Goal: Task Accomplishment & Management: Manage account settings

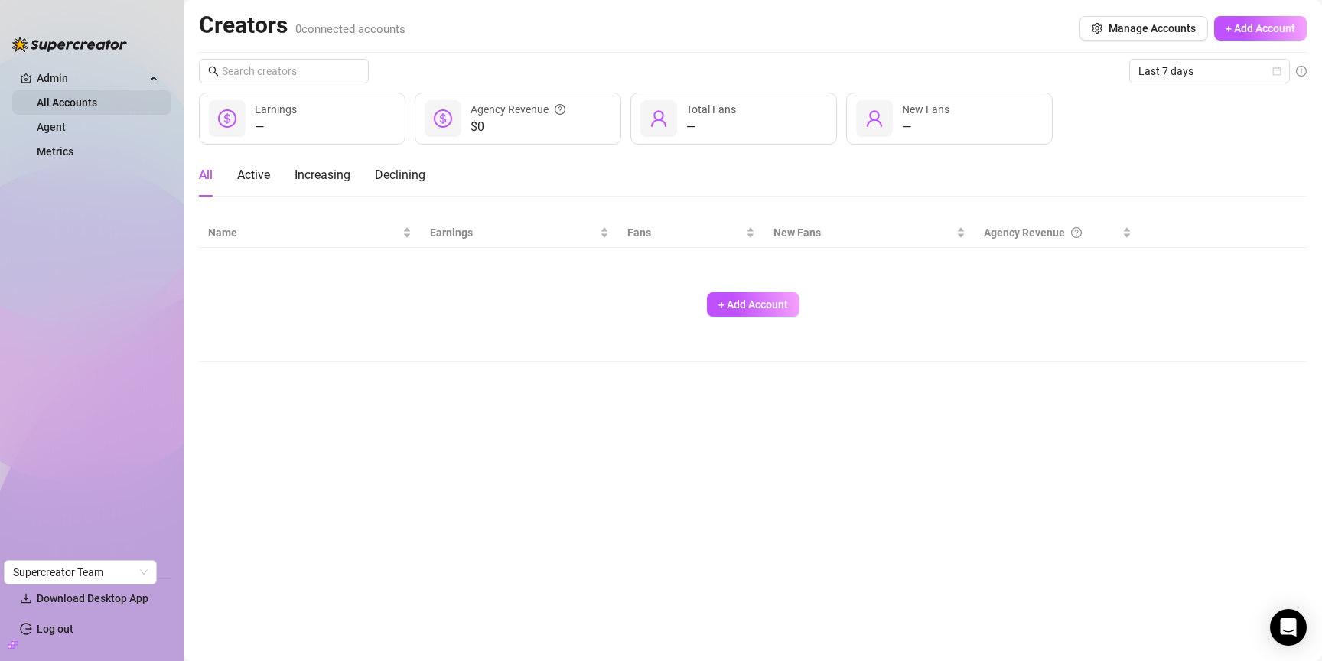
click at [86, 101] on link "All Accounts" at bounding box center [67, 102] width 60 height 12
click at [66, 126] on link "Agent" at bounding box center [51, 127] width 29 height 12
click at [73, 147] on link "Metrics" at bounding box center [55, 151] width 37 height 12
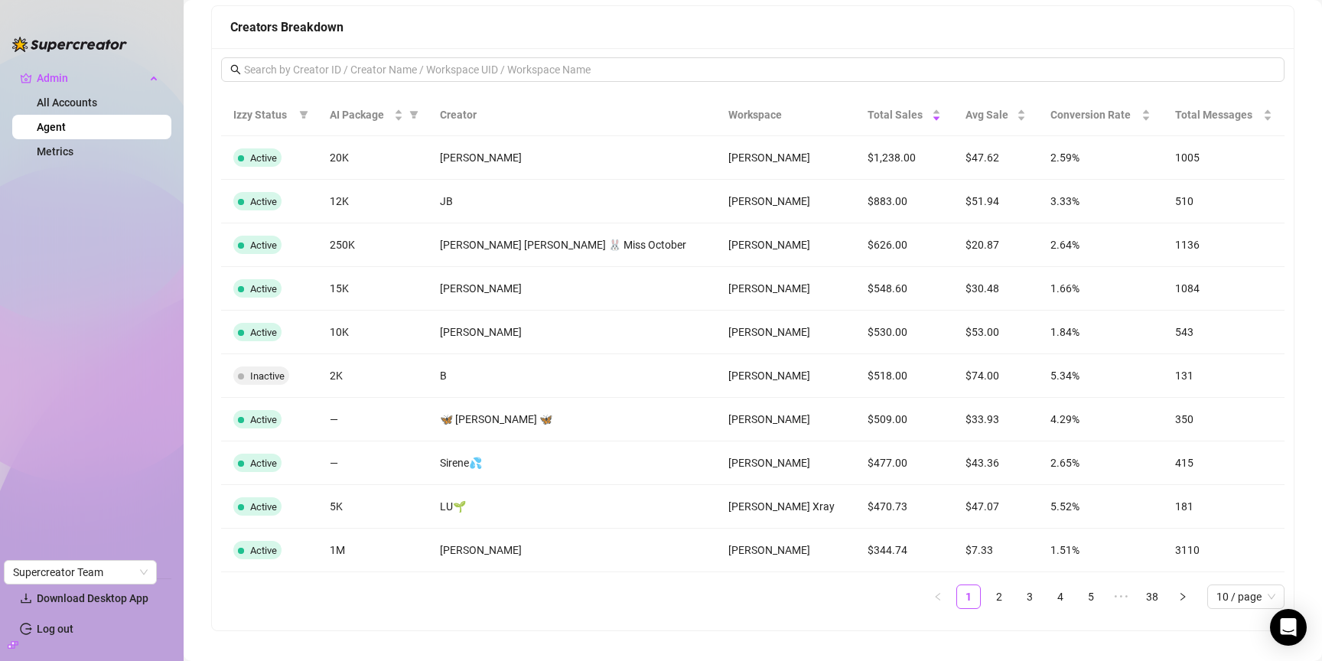
scroll to position [1468, 0]
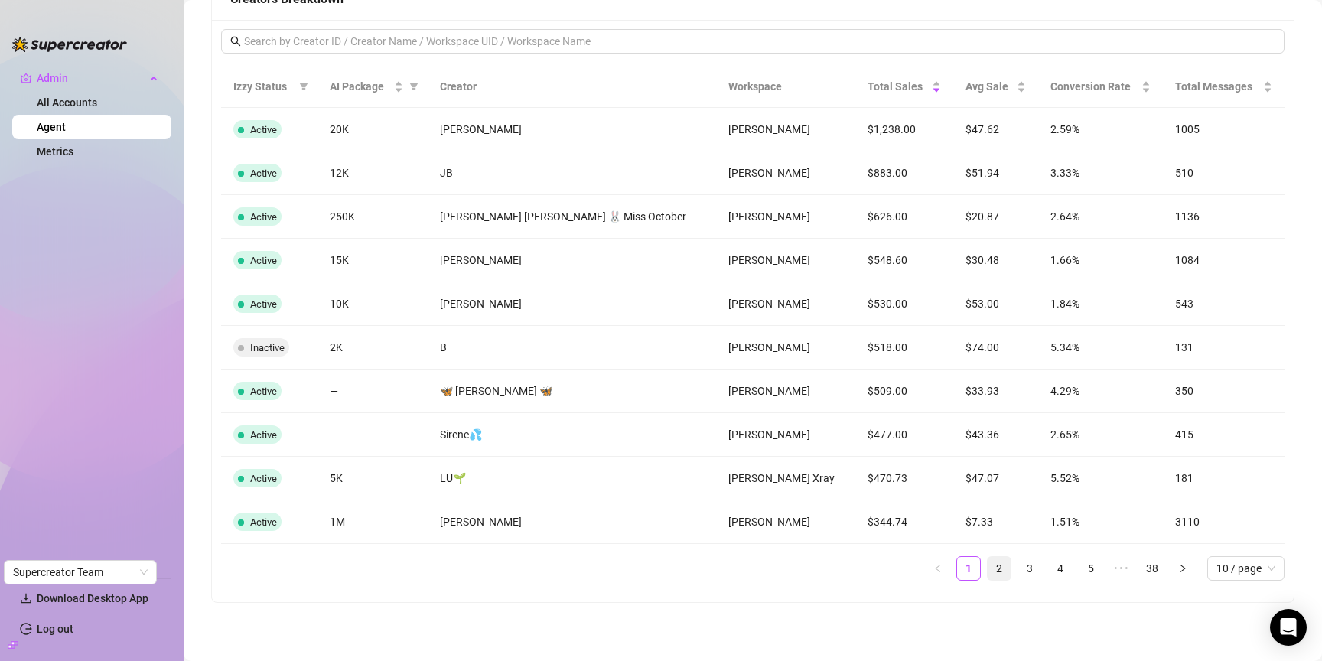
click at [1005, 572] on link "2" at bounding box center [998, 568] width 23 height 23
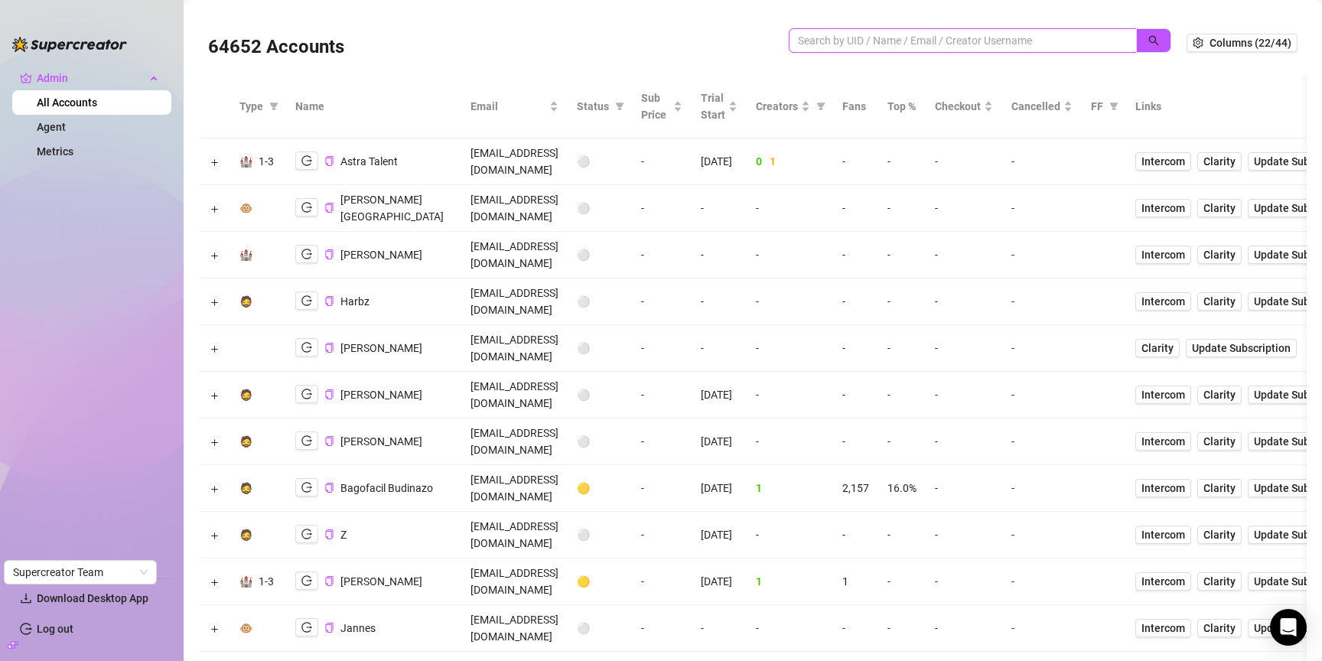
click at [1020, 45] on input "search" at bounding box center [956, 40] width 317 height 17
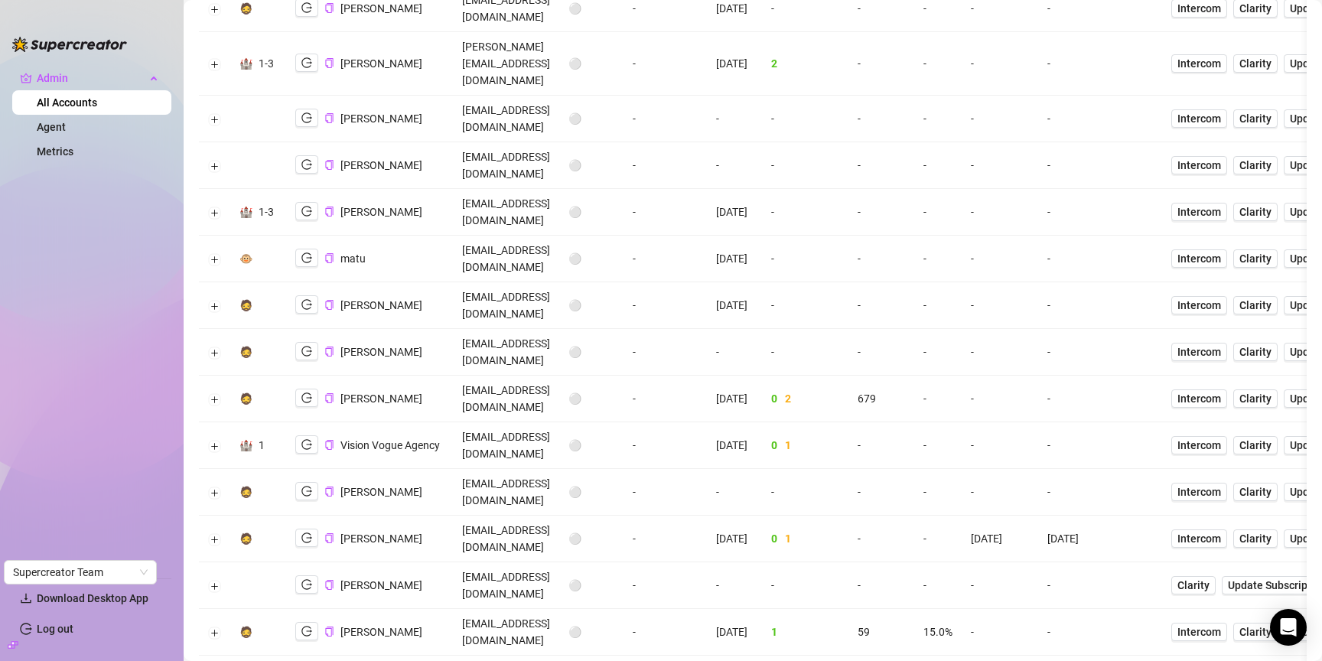
scroll to position [1498, 0]
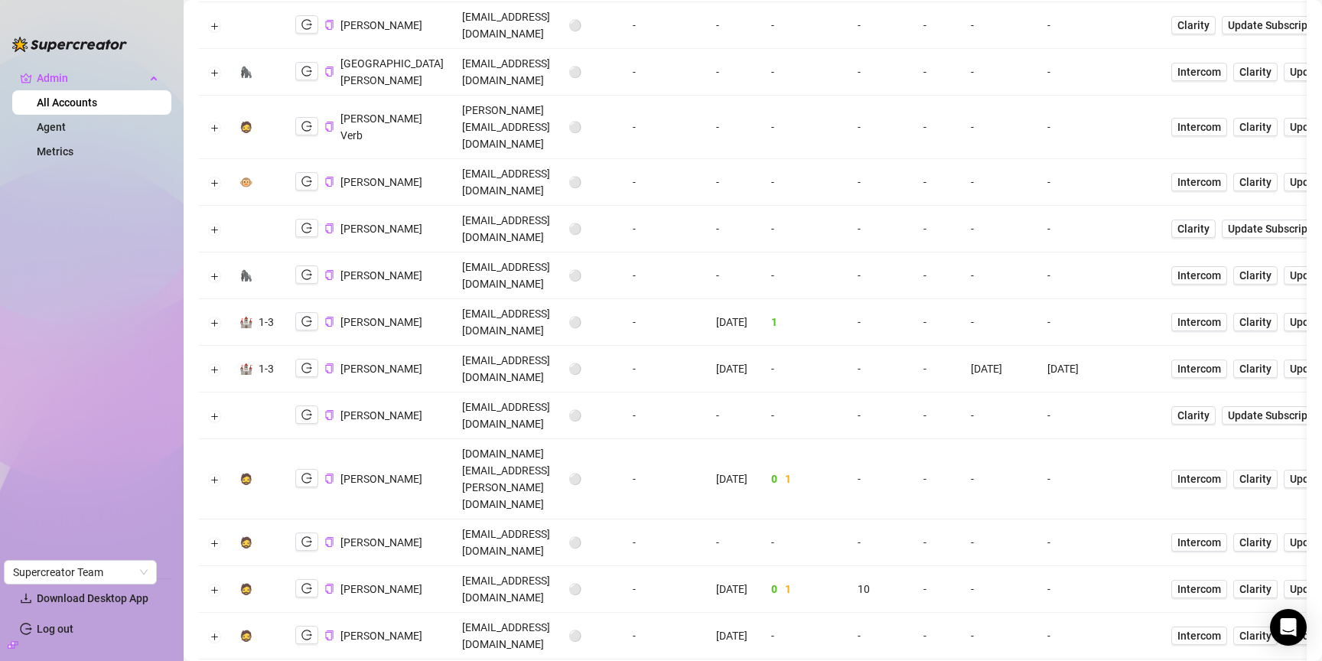
scroll to position [0, 0]
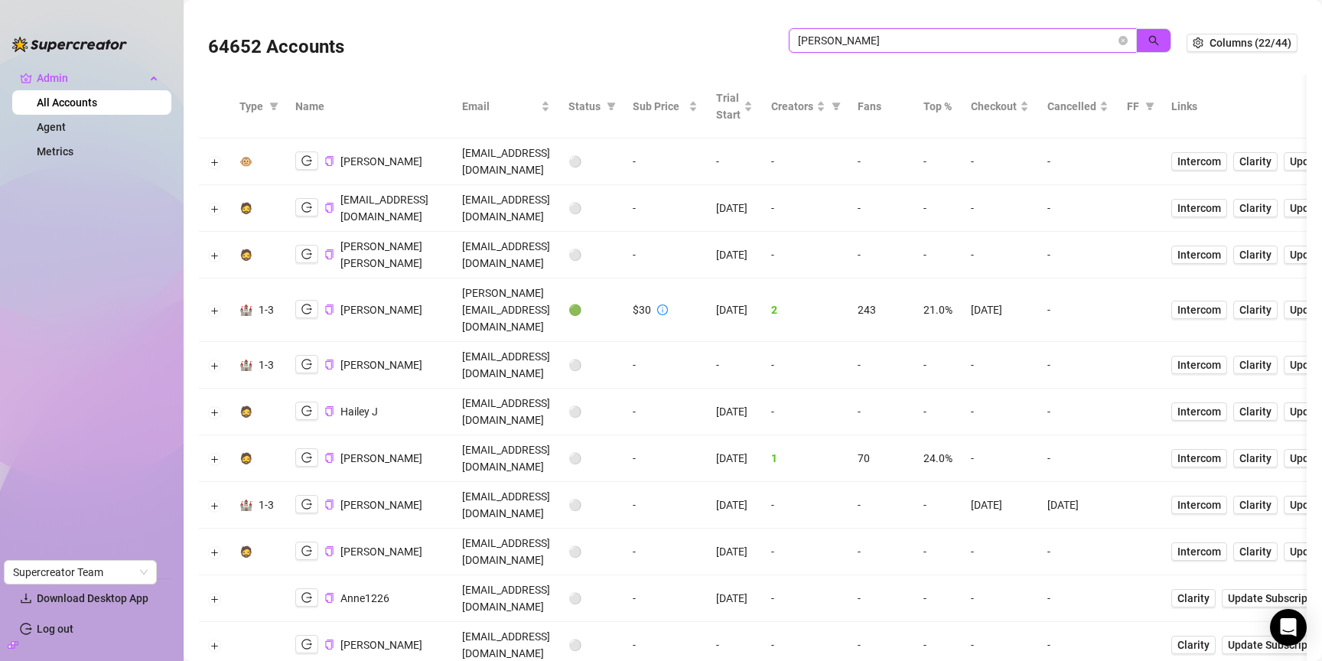
click at [1000, 42] on input "[PERSON_NAME]" at bounding box center [956, 40] width 317 height 17
type input "as"
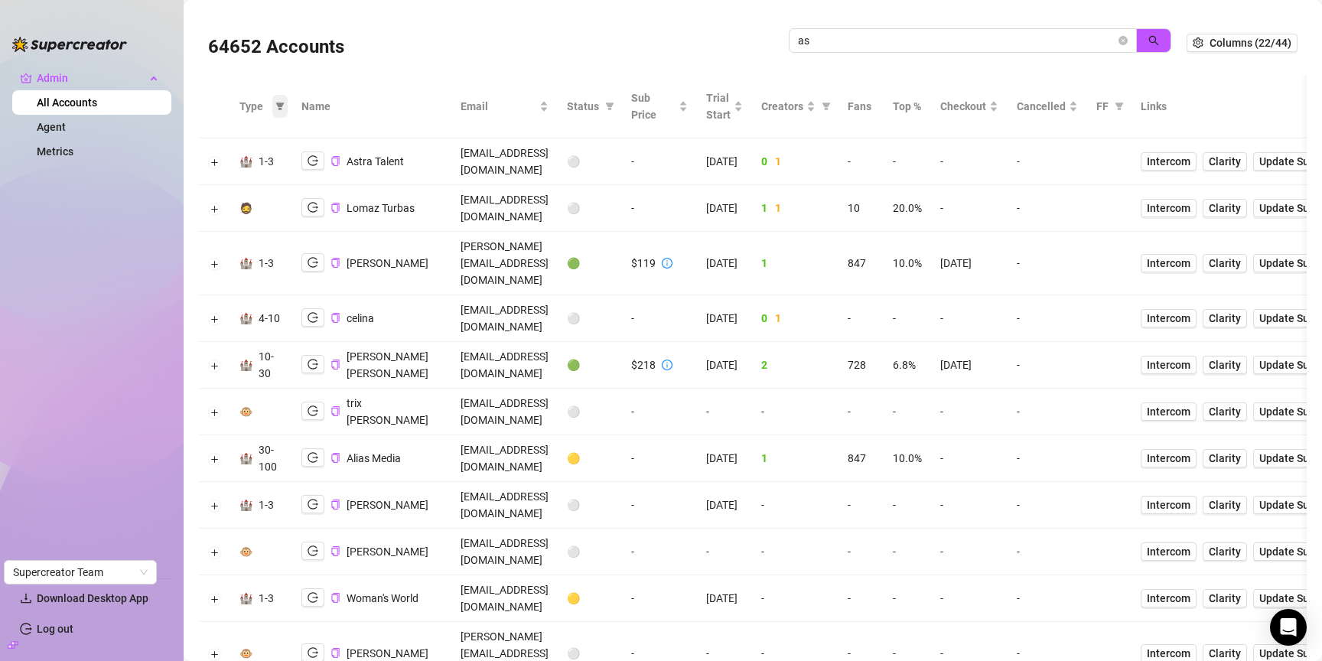
click at [276, 105] on icon "filter" at bounding box center [280, 106] width 8 height 8
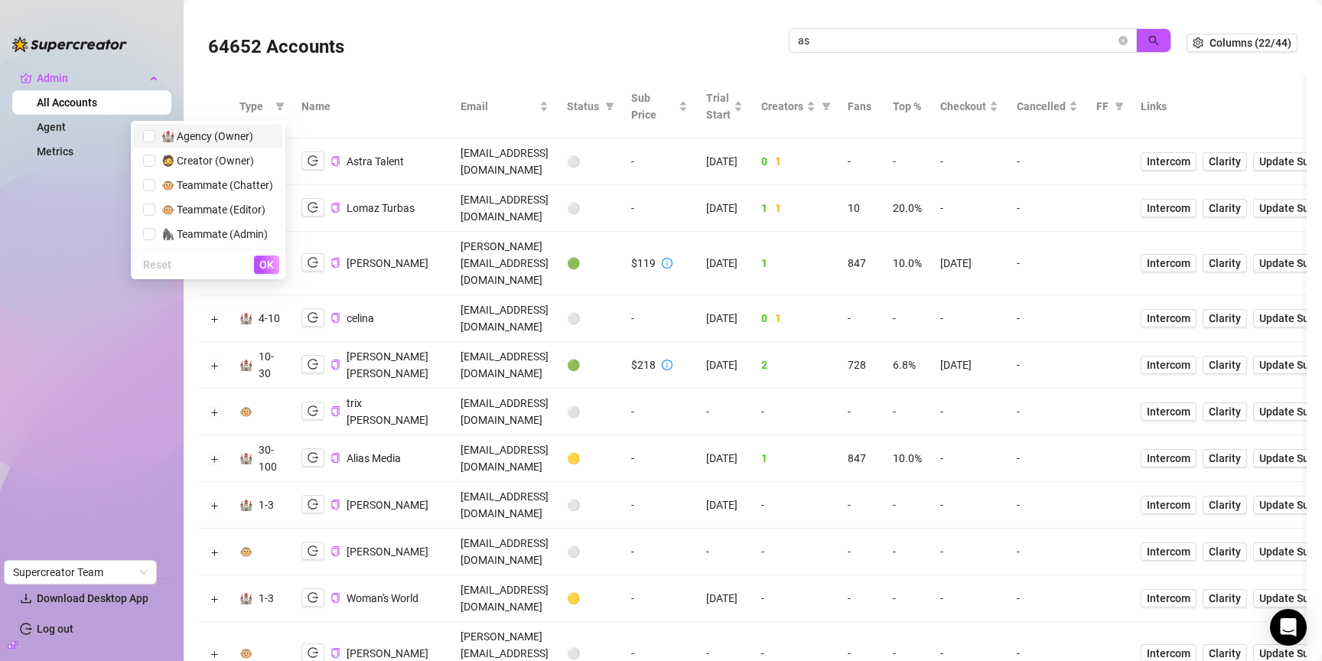
click at [239, 139] on span "🏰 Agency (Owner)" at bounding box center [204, 136] width 98 height 12
checkbox input "true"
click at [264, 265] on span "OK" at bounding box center [266, 265] width 15 height 12
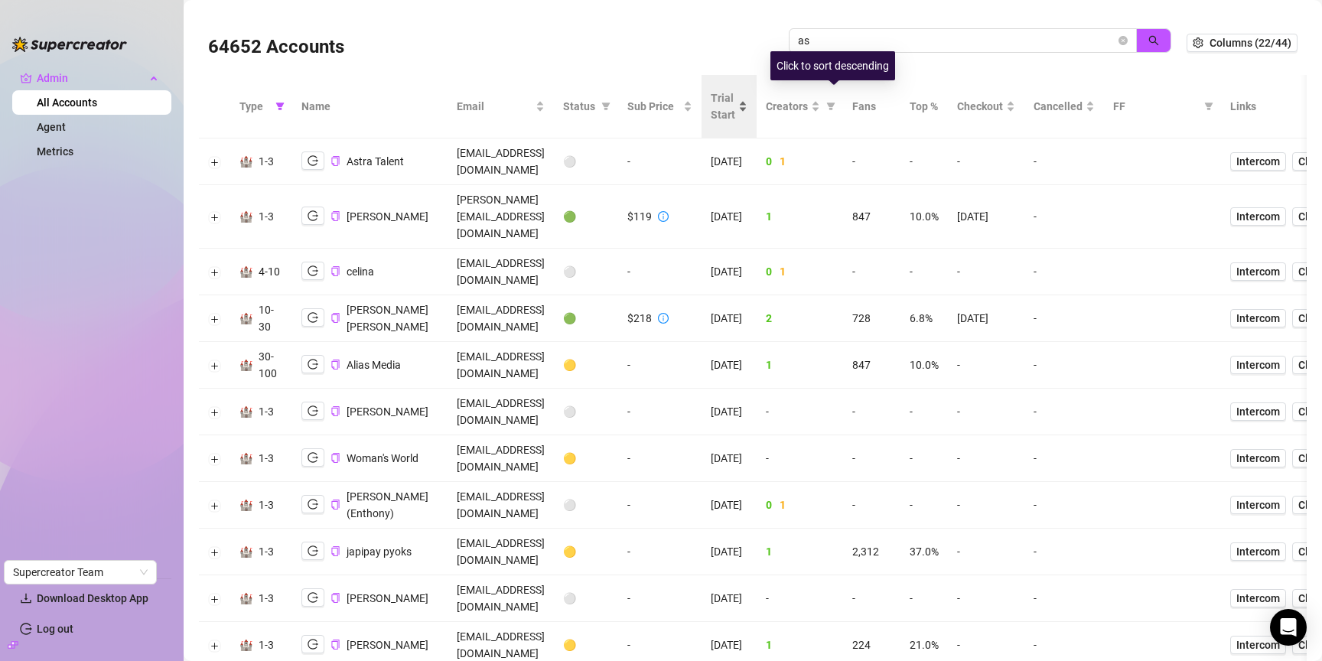
click at [735, 103] on span "Trial Start" at bounding box center [723, 106] width 24 height 34
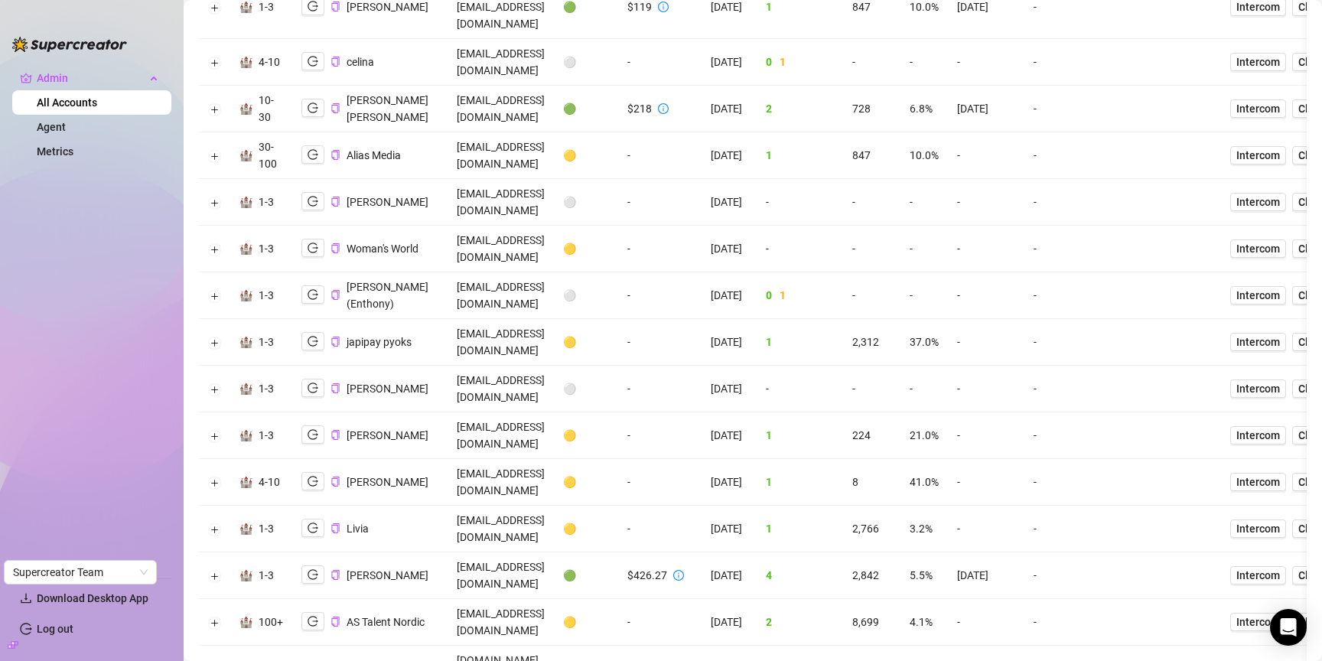
scroll to position [217, 0]
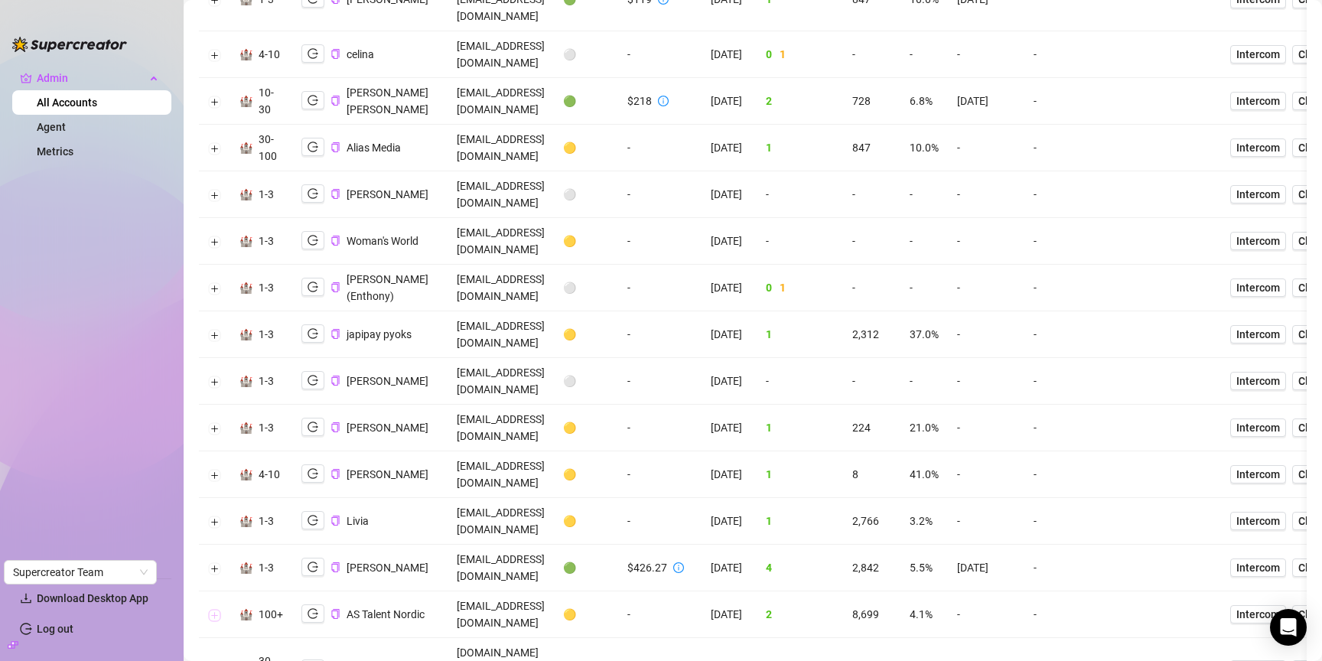
click at [216, 609] on button "Expand row" at bounding box center [215, 615] width 12 height 12
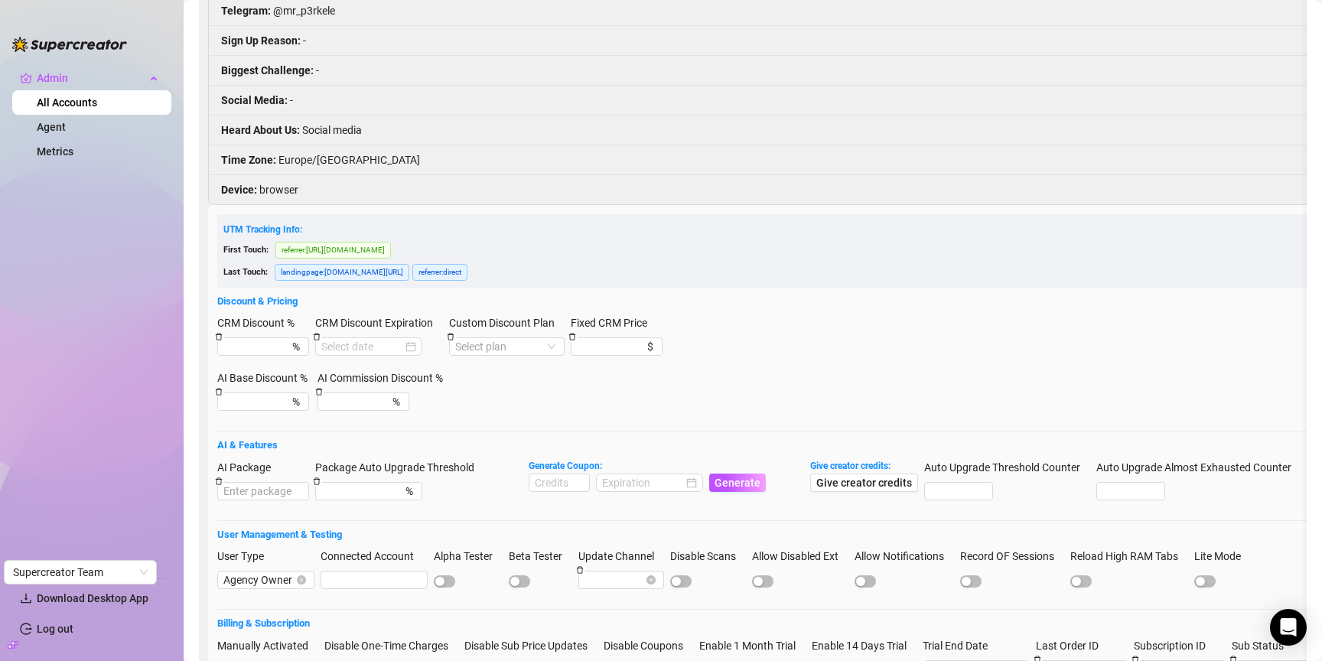
scroll to position [981, 0]
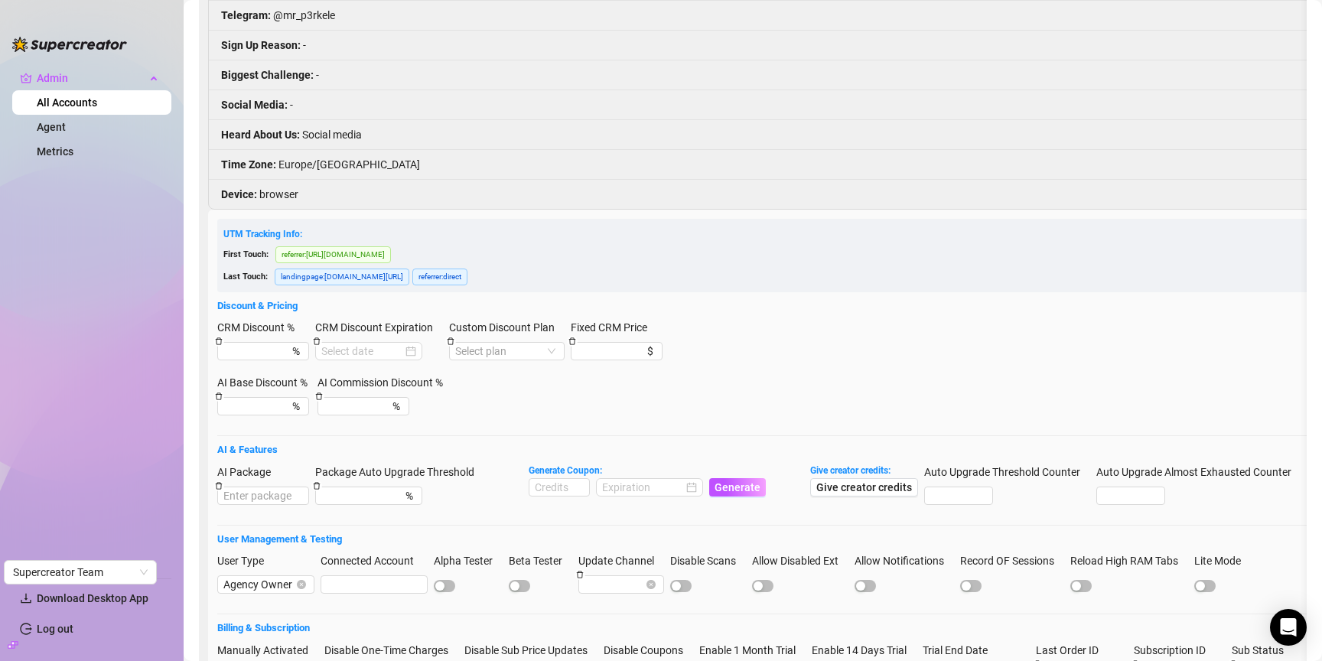
click at [991, 660] on input "[DATE]" at bounding box center [969, 673] width 81 height 17
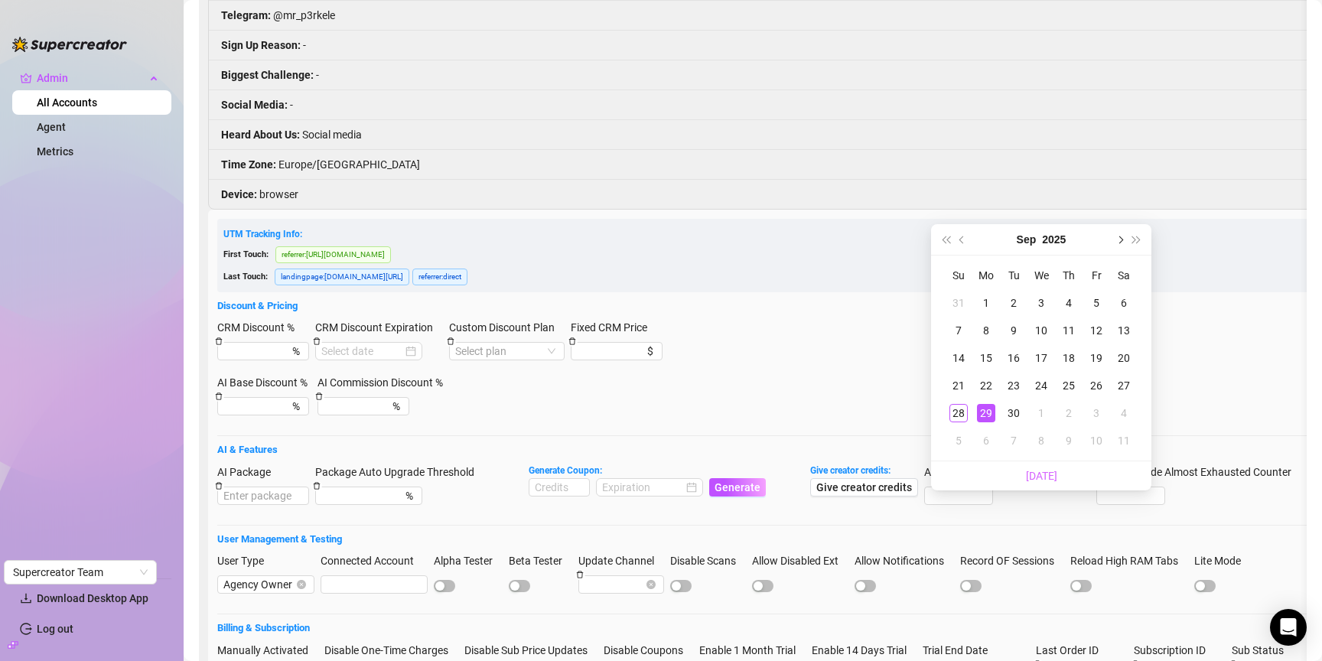
click at [1124, 242] on button "Next month (PageDown)" at bounding box center [1119, 239] width 17 height 31
type input "[DATE]"
click at [1020, 355] on div "14" at bounding box center [1013, 358] width 18 height 18
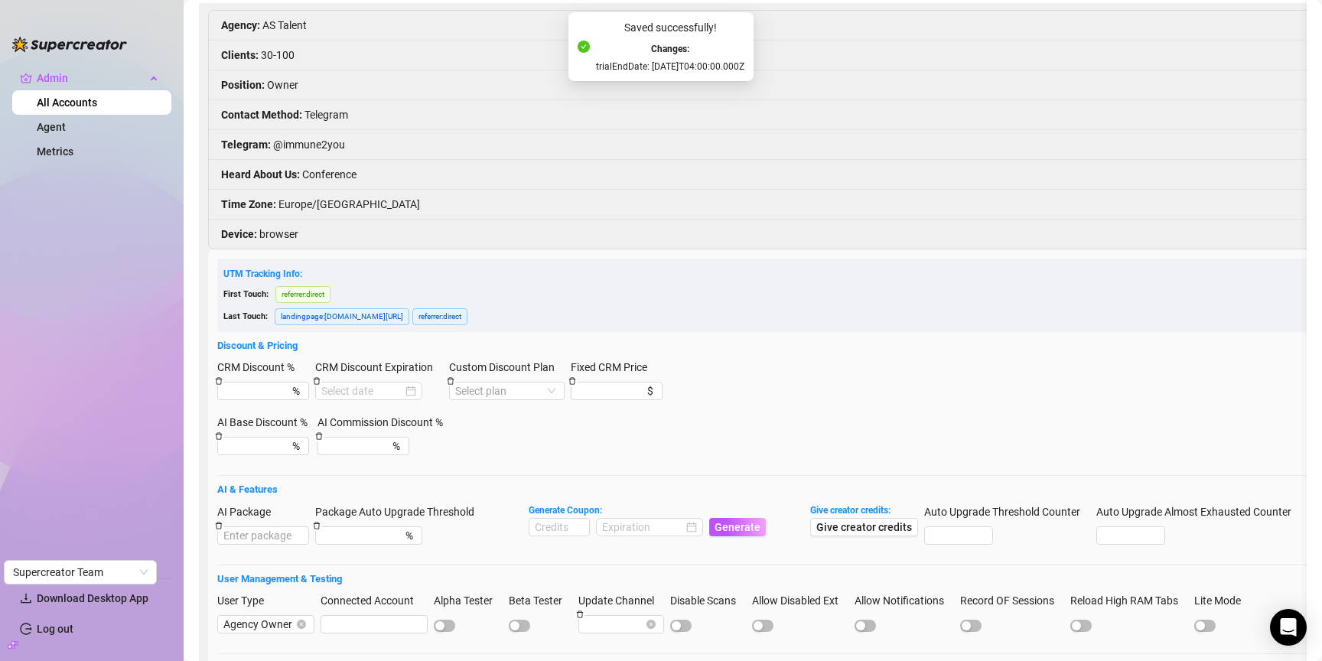
scroll to position [1808, 0]
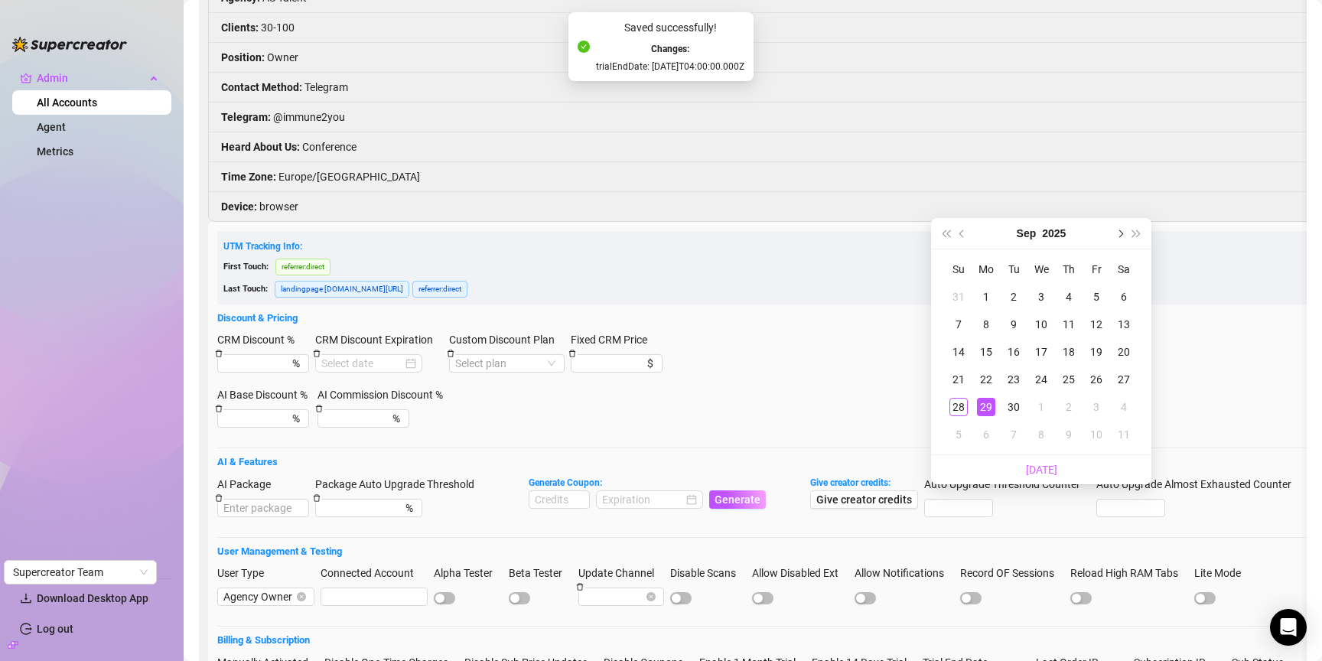
click at [1122, 240] on button "Next month (PageDown)" at bounding box center [1119, 233] width 17 height 31
type input "[DATE]"
click at [1011, 351] on div "14" at bounding box center [1013, 352] width 18 height 18
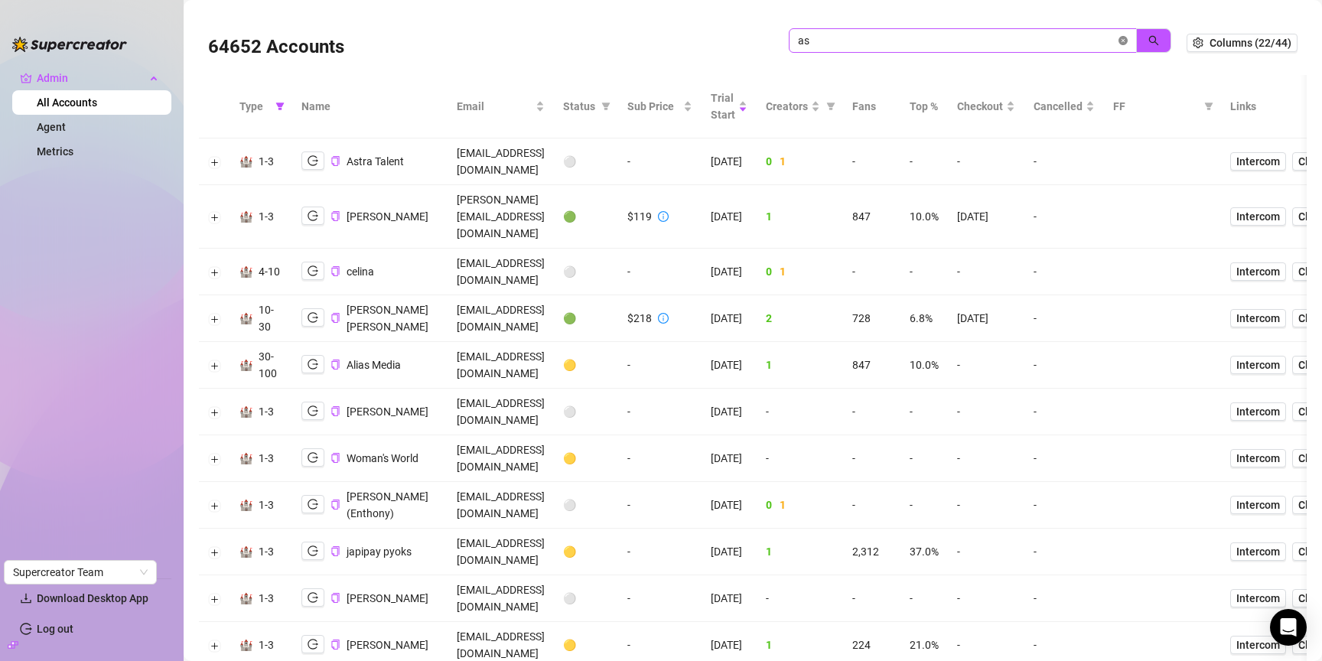
click at [1125, 40] on icon "close-circle" at bounding box center [1122, 40] width 9 height 9
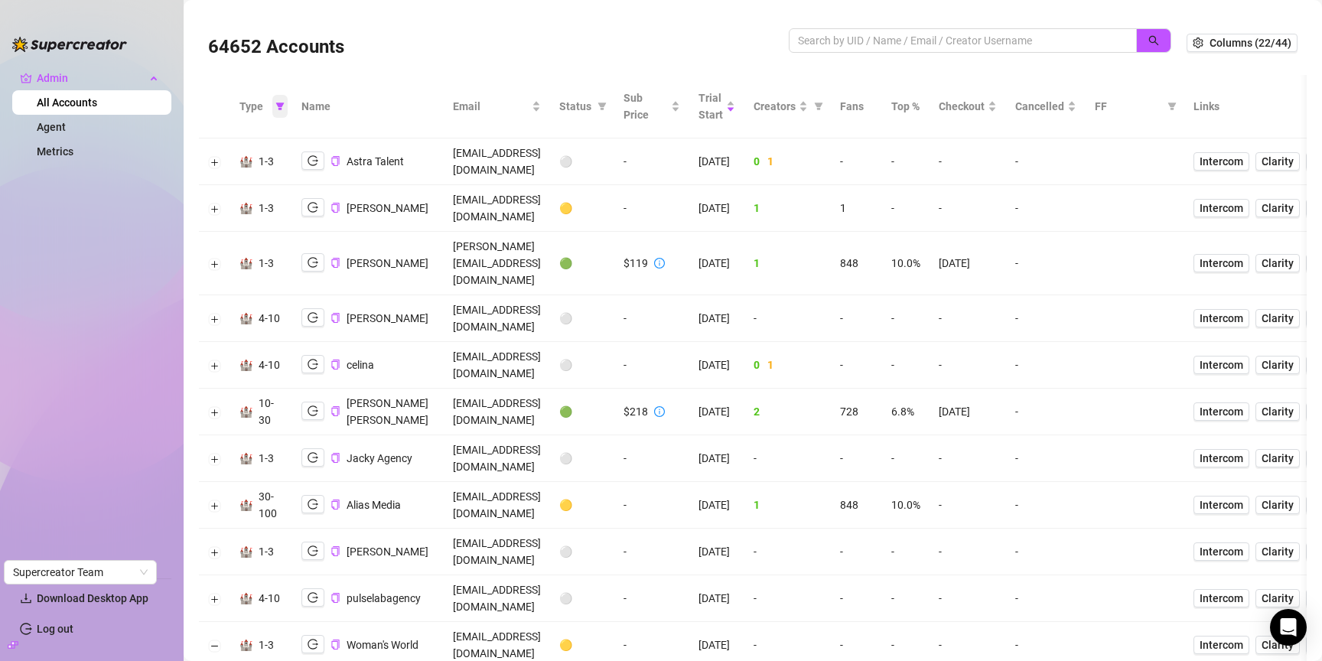
click at [282, 109] on span at bounding box center [279, 106] width 15 height 23
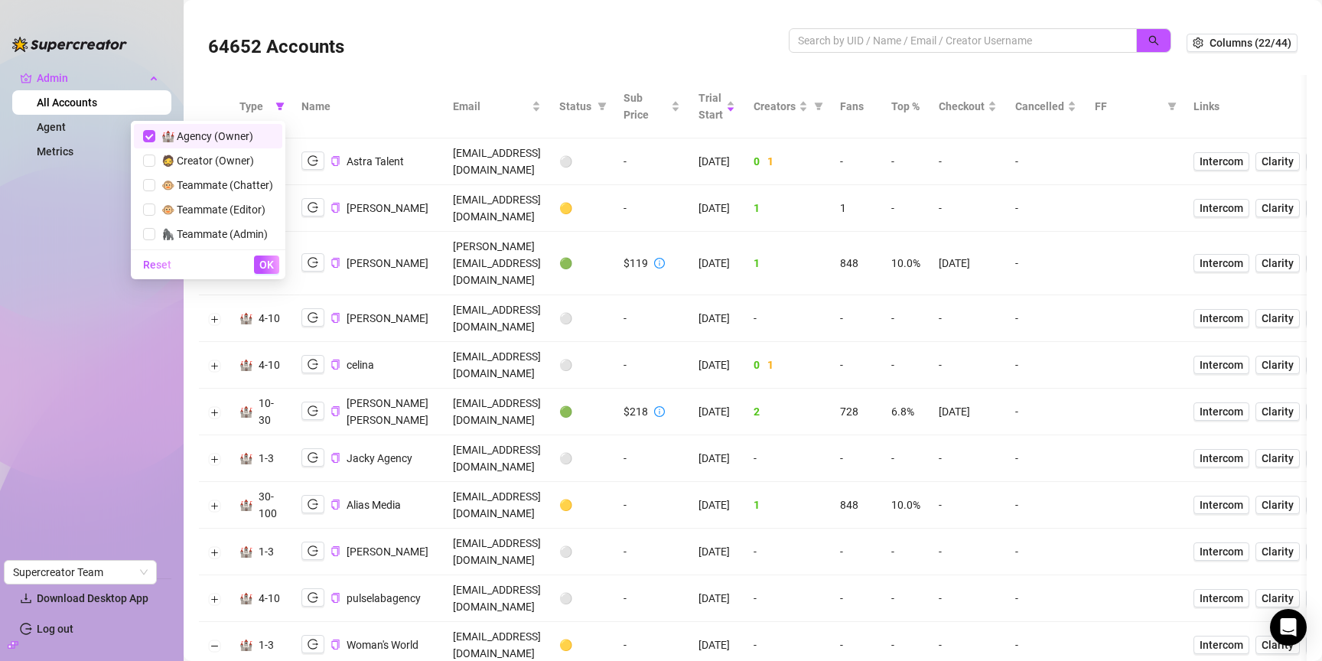
click at [242, 137] on span "🏰 Agency (Owner)" at bounding box center [204, 136] width 98 height 12
checkbox input "false"
click at [267, 262] on span "OK" at bounding box center [266, 265] width 15 height 12
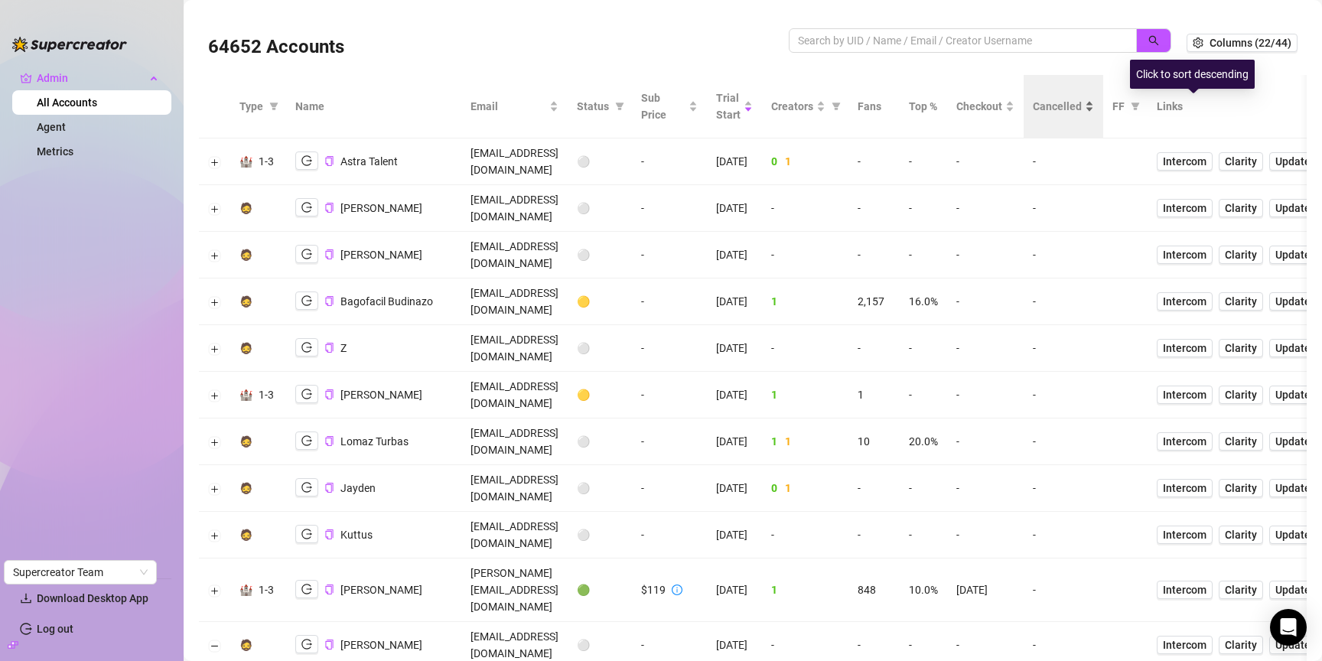
click at [1082, 109] on span "Cancelled" at bounding box center [1057, 106] width 49 height 17
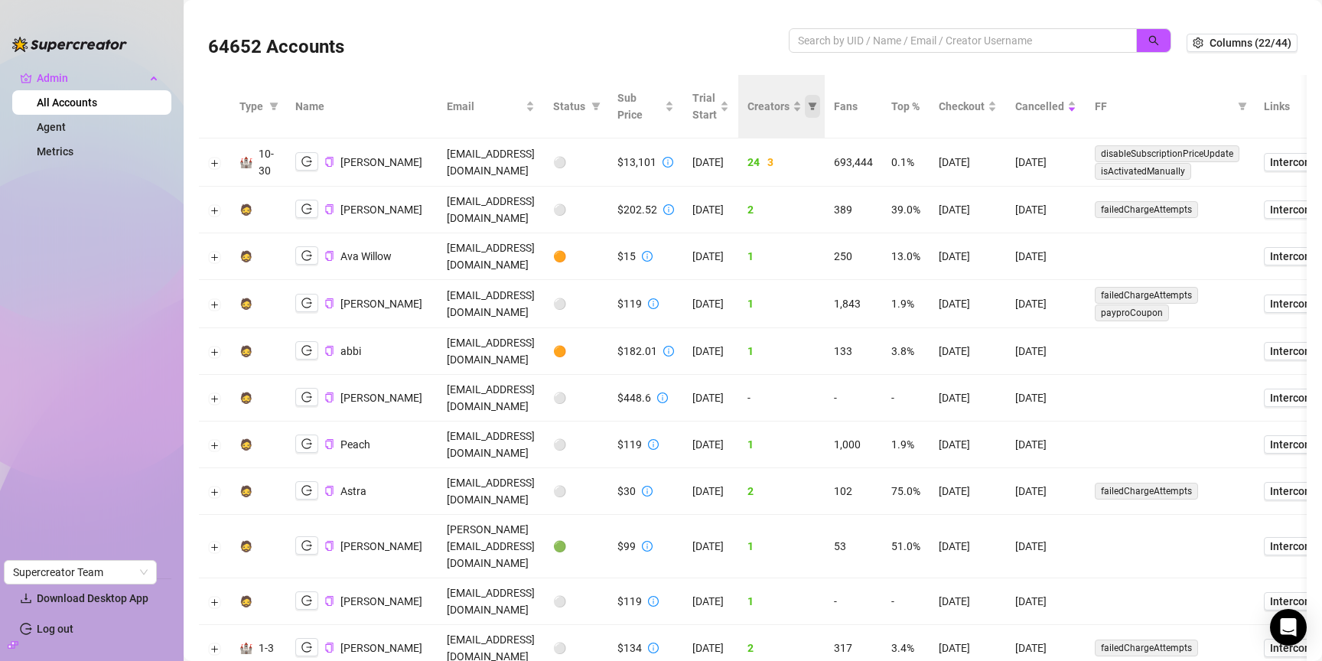
click at [817, 106] on icon "filter" at bounding box center [812, 106] width 8 height 8
click at [933, 155] on input "checkbox" at bounding box center [935, 161] width 12 height 12
checkbox input "true"
click at [988, 235] on span "OK" at bounding box center [989, 240] width 15 height 12
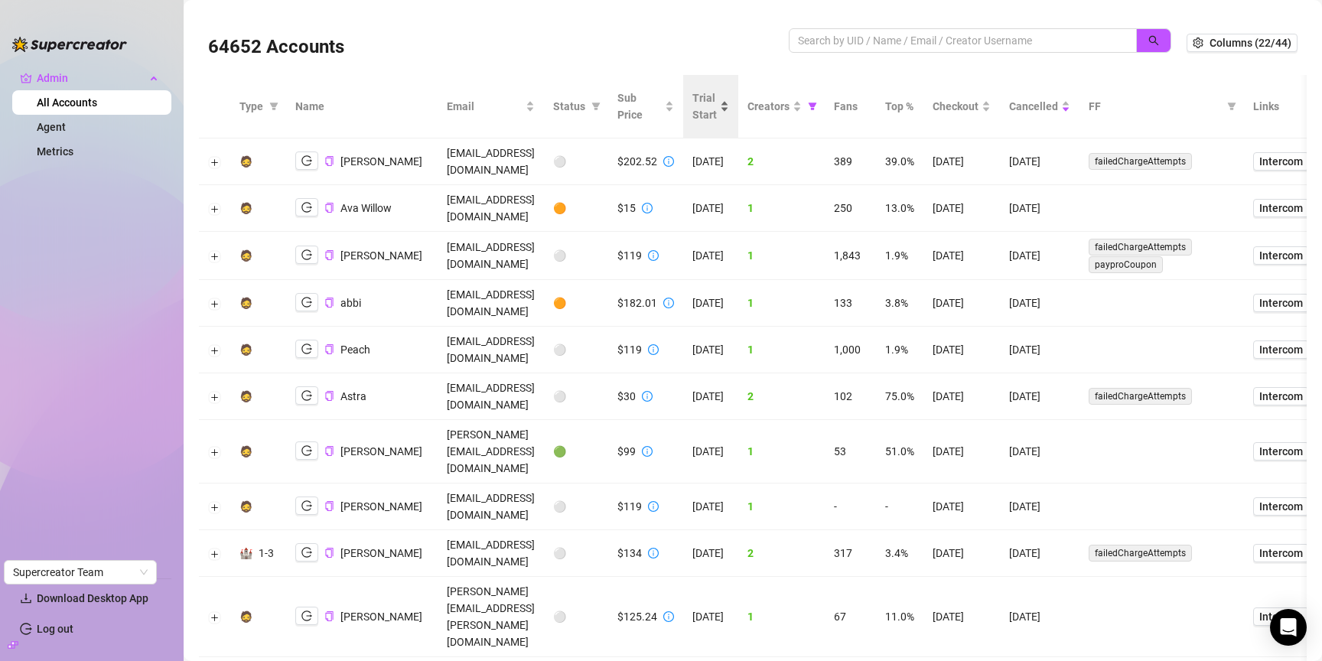
click at [717, 115] on span "Trial Start" at bounding box center [704, 106] width 24 height 34
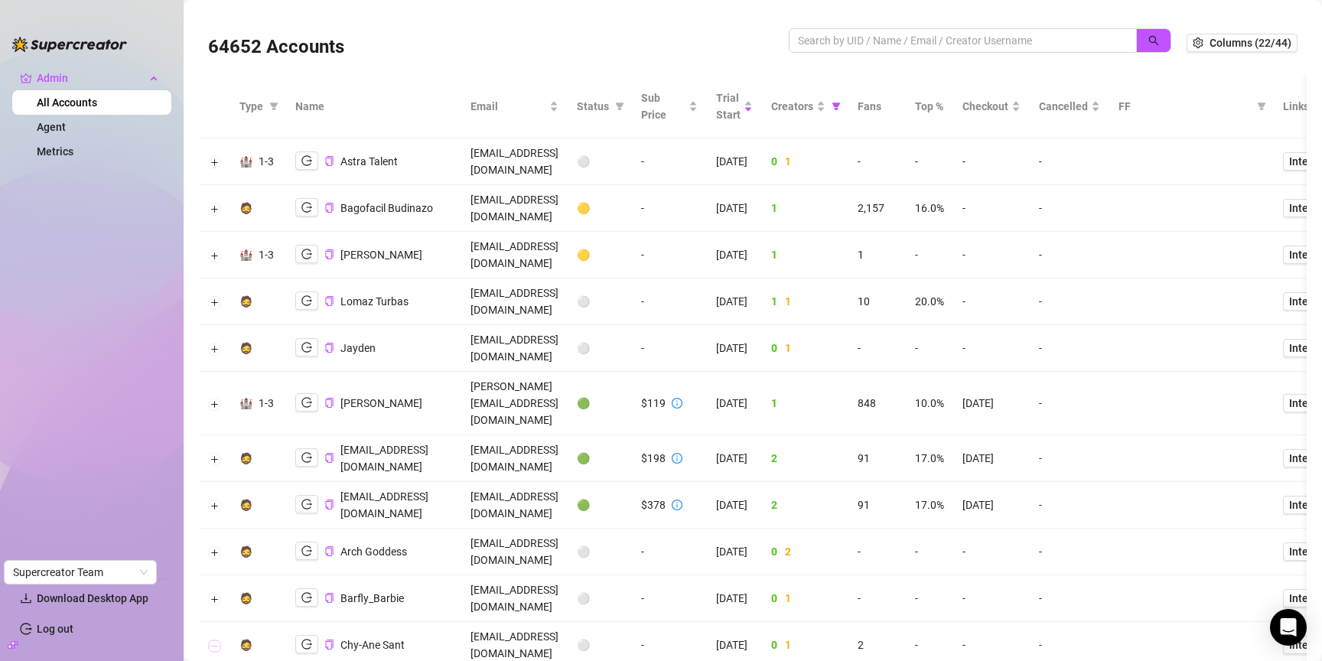
click at [211, 639] on button "Collapse row" at bounding box center [215, 645] width 12 height 12
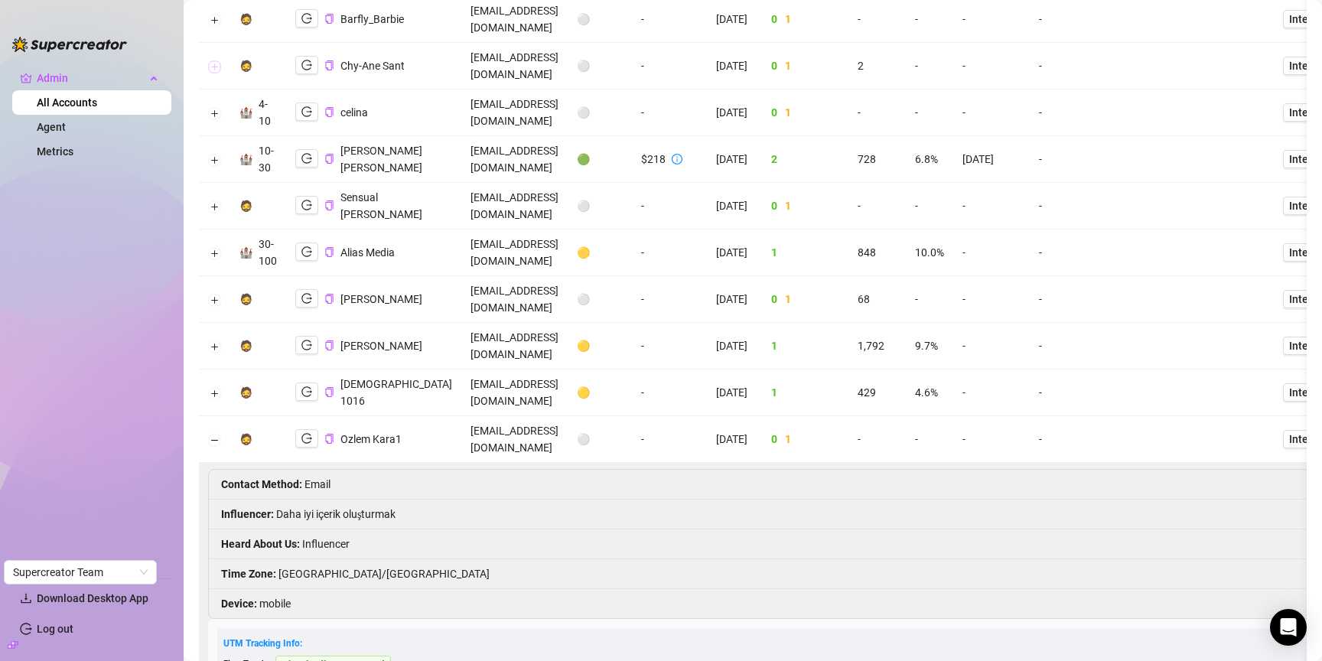
scroll to position [609, 0]
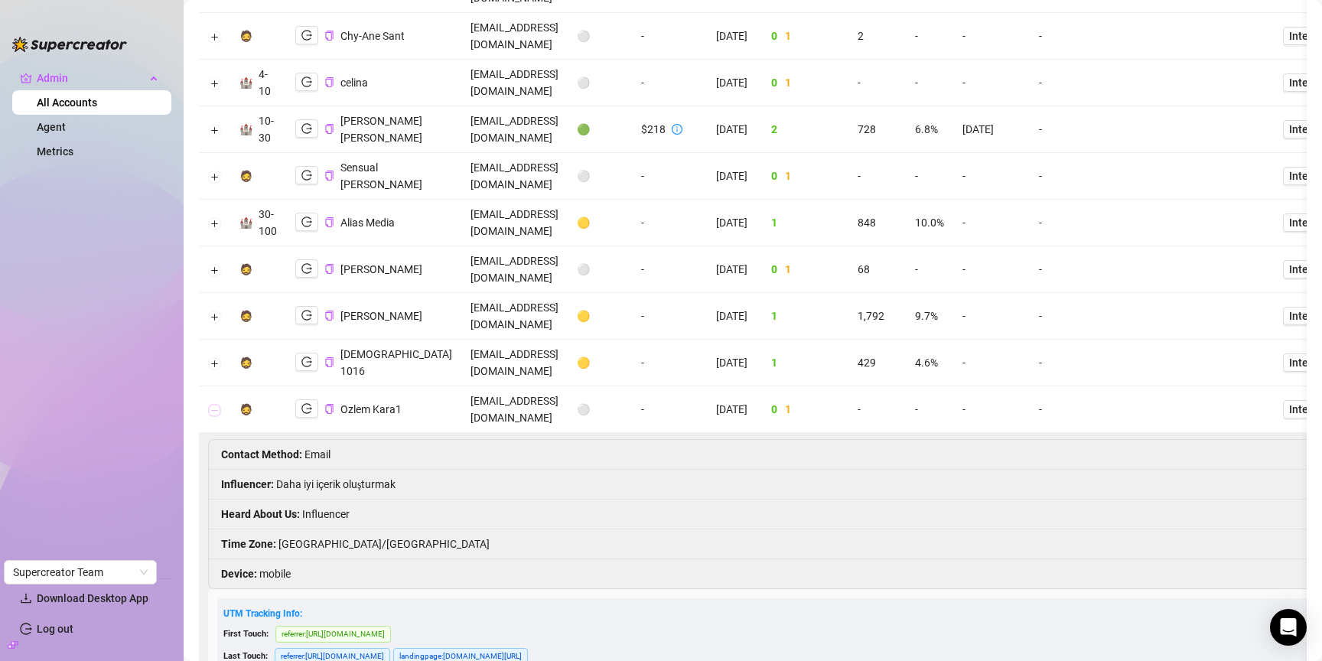
click at [213, 404] on button "Collapse row" at bounding box center [215, 410] width 12 height 12
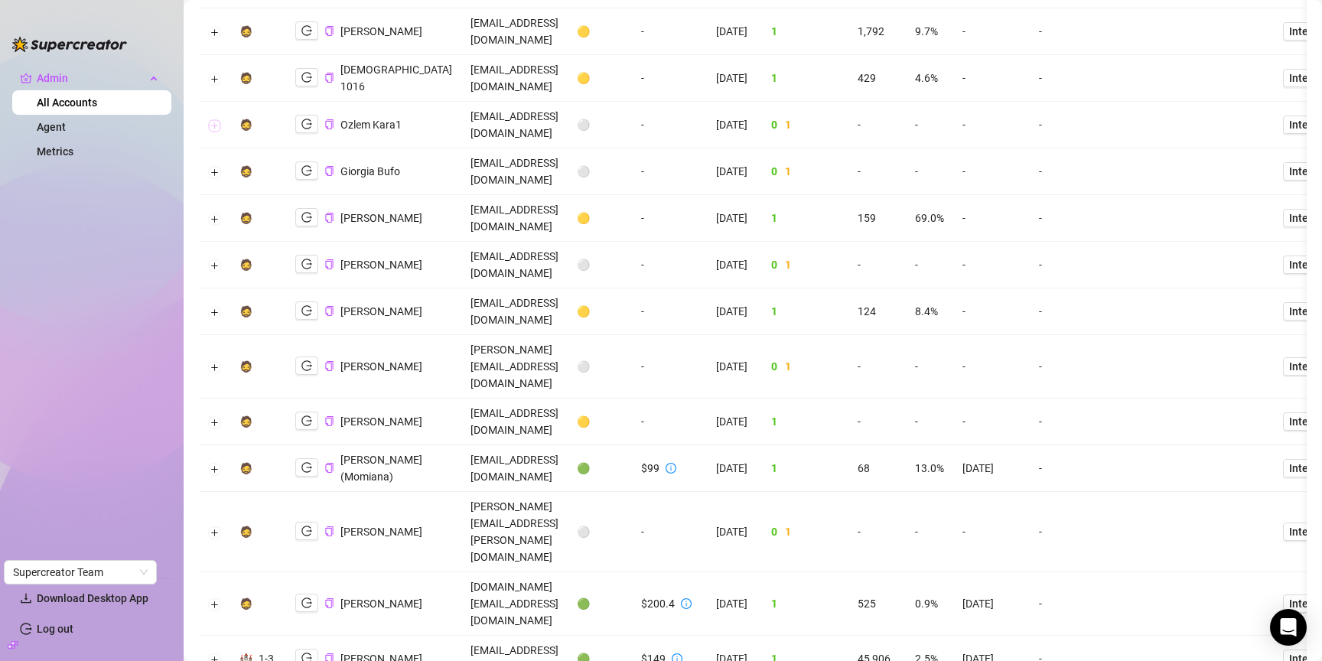
scroll to position [894, 0]
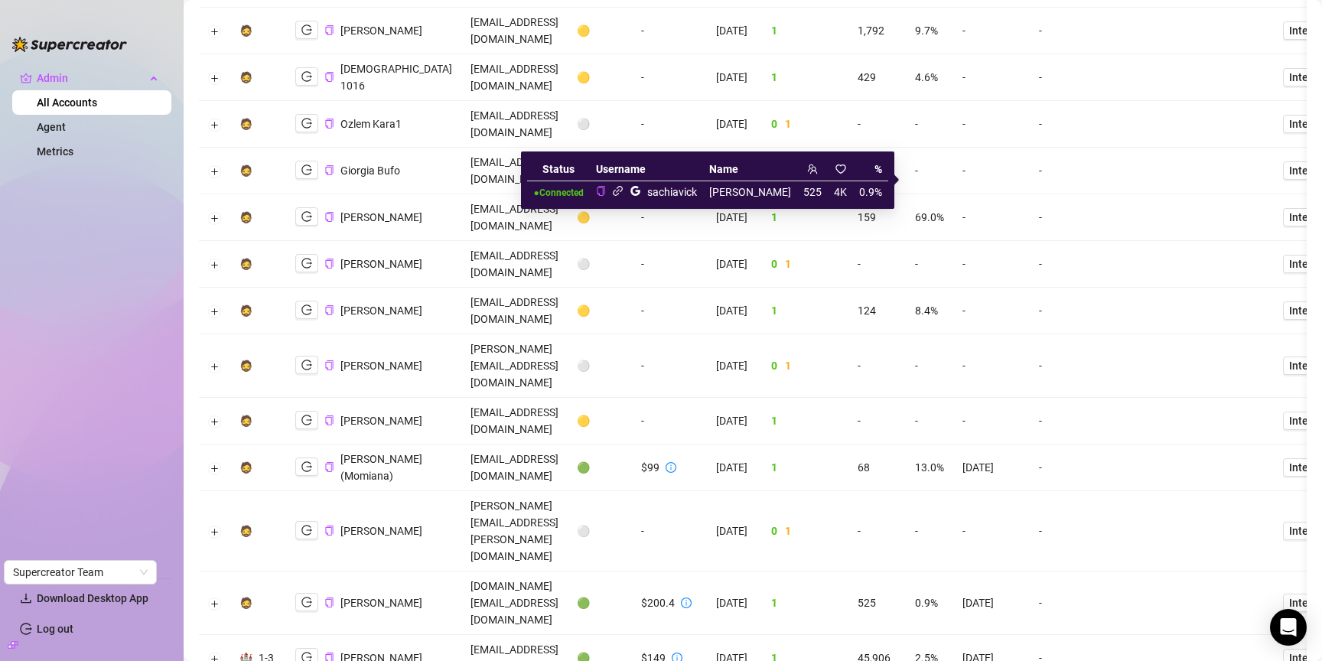
click at [623, 189] on icon "link" at bounding box center [618, 191] width 10 height 10
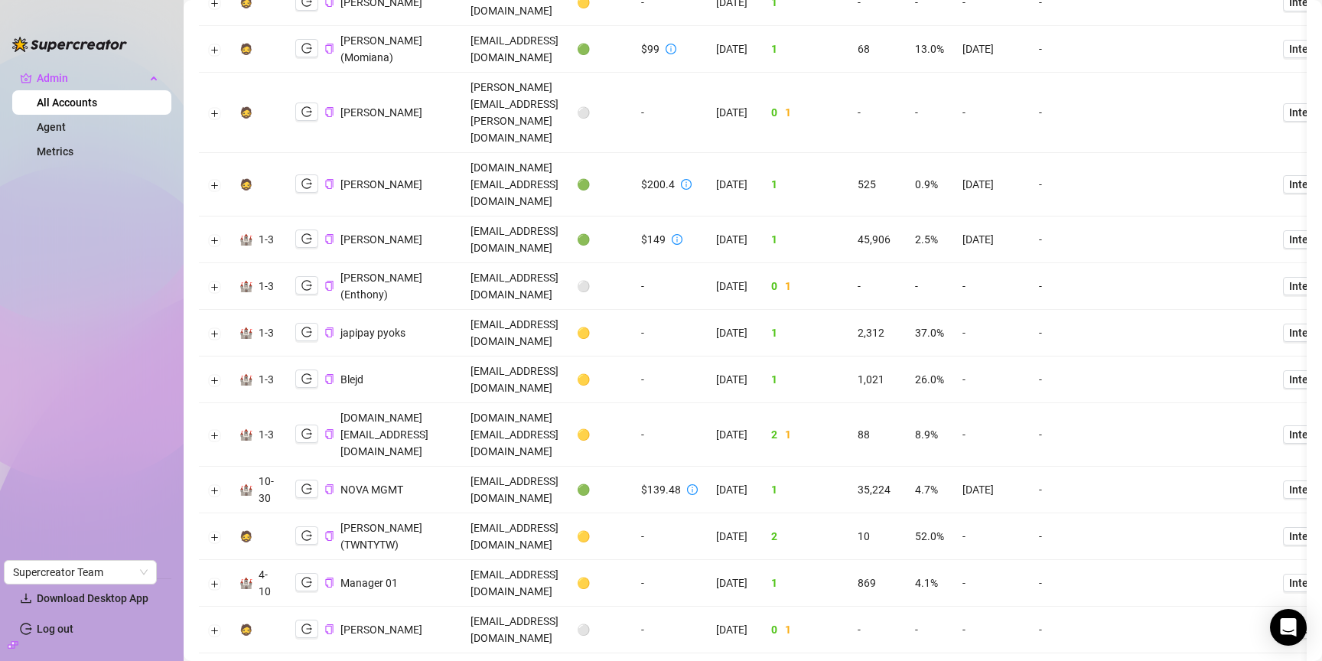
scroll to position [1328, 0]
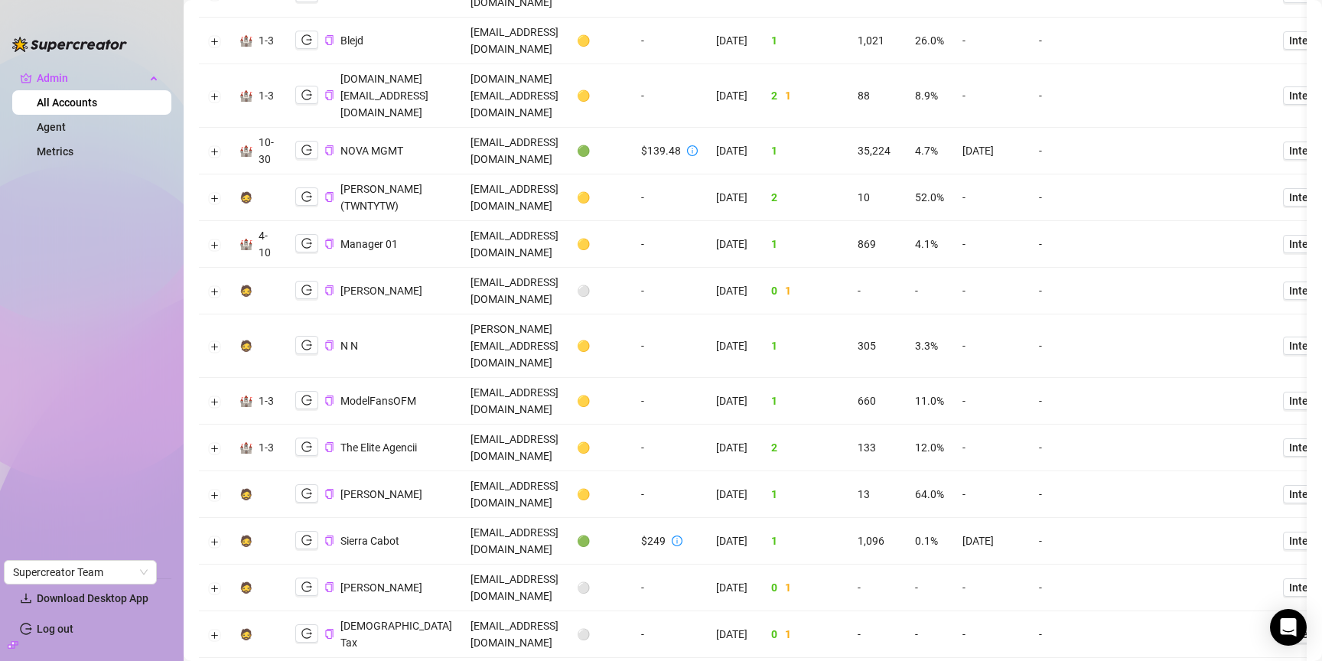
scroll to position [1654, 0]
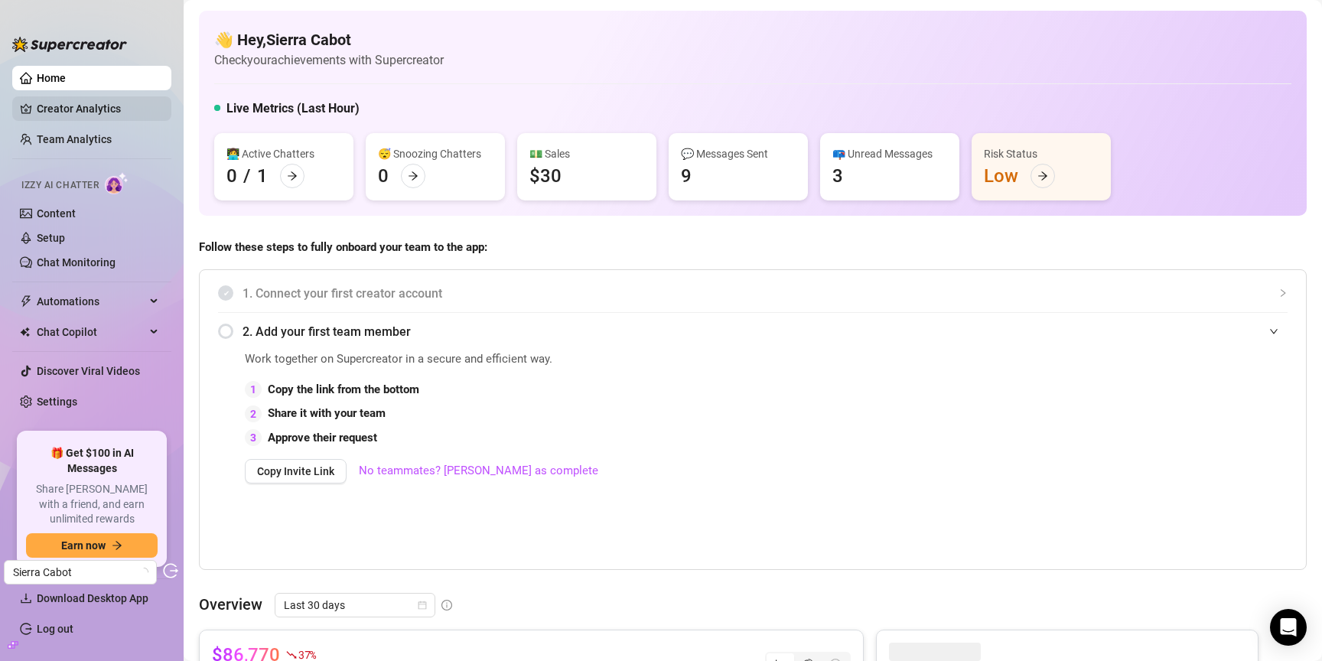
click at [74, 105] on link "Creator Analytics" at bounding box center [98, 108] width 122 height 24
